Goal: Information Seeking & Learning: Learn about a topic

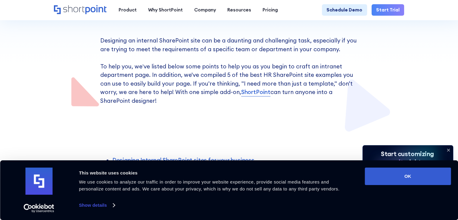
scroll to position [151, 0]
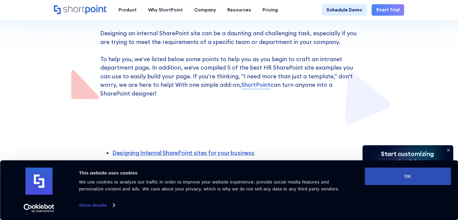
click at [390, 182] on button "OK" at bounding box center [408, 175] width 86 height 17
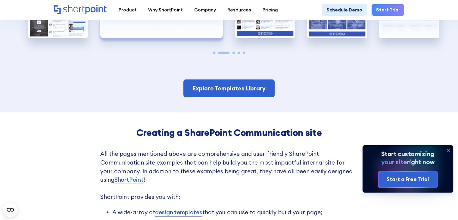
scroll to position [1024, 0]
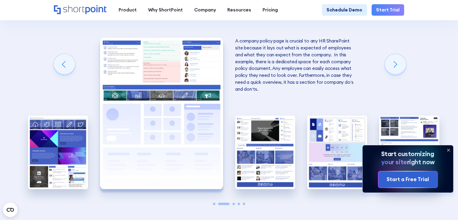
click at [153, 115] on img "2 / 5" at bounding box center [161, 113] width 123 height 151
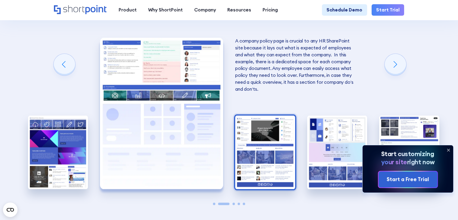
click at [280, 140] on img "3 / 5" at bounding box center [265, 152] width 60 height 74
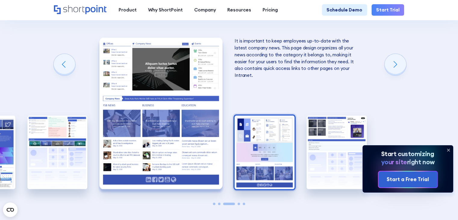
click at [256, 146] on img "4 / 5" at bounding box center [265, 152] width 60 height 74
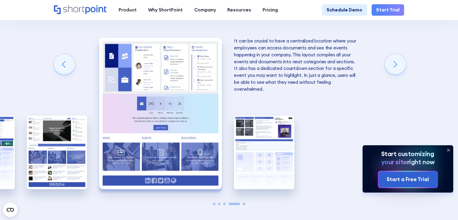
click at [256, 146] on img "5 / 5" at bounding box center [264, 152] width 60 height 74
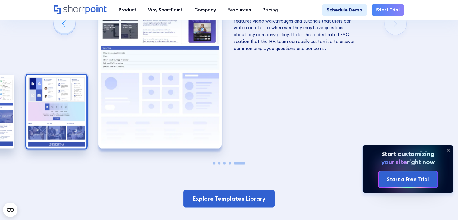
scroll to position [1054, 0]
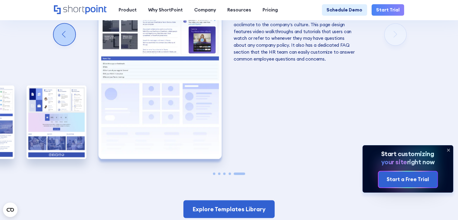
click at [67, 45] on div "Previous slide" at bounding box center [65, 34] width 22 height 22
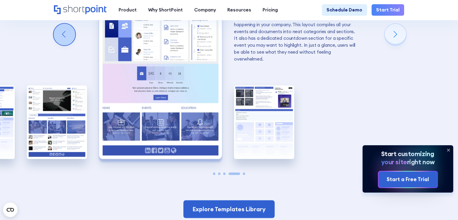
click at [67, 45] on div "Previous slide" at bounding box center [65, 34] width 22 height 22
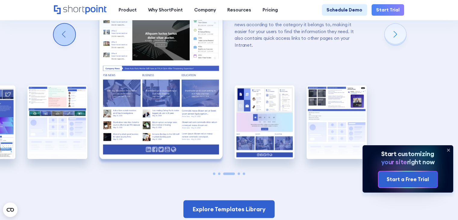
click at [67, 45] on div "Previous slide" at bounding box center [65, 34] width 22 height 22
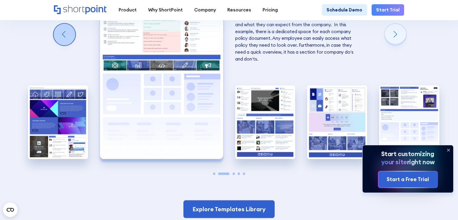
click at [67, 45] on div "Previous slide" at bounding box center [65, 34] width 22 height 22
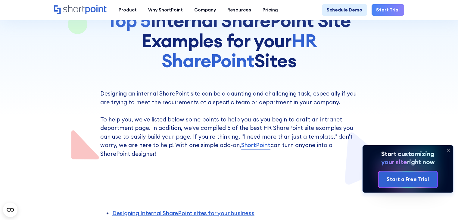
scroll to position [0, 0]
